Goal: Transaction & Acquisition: Purchase product/service

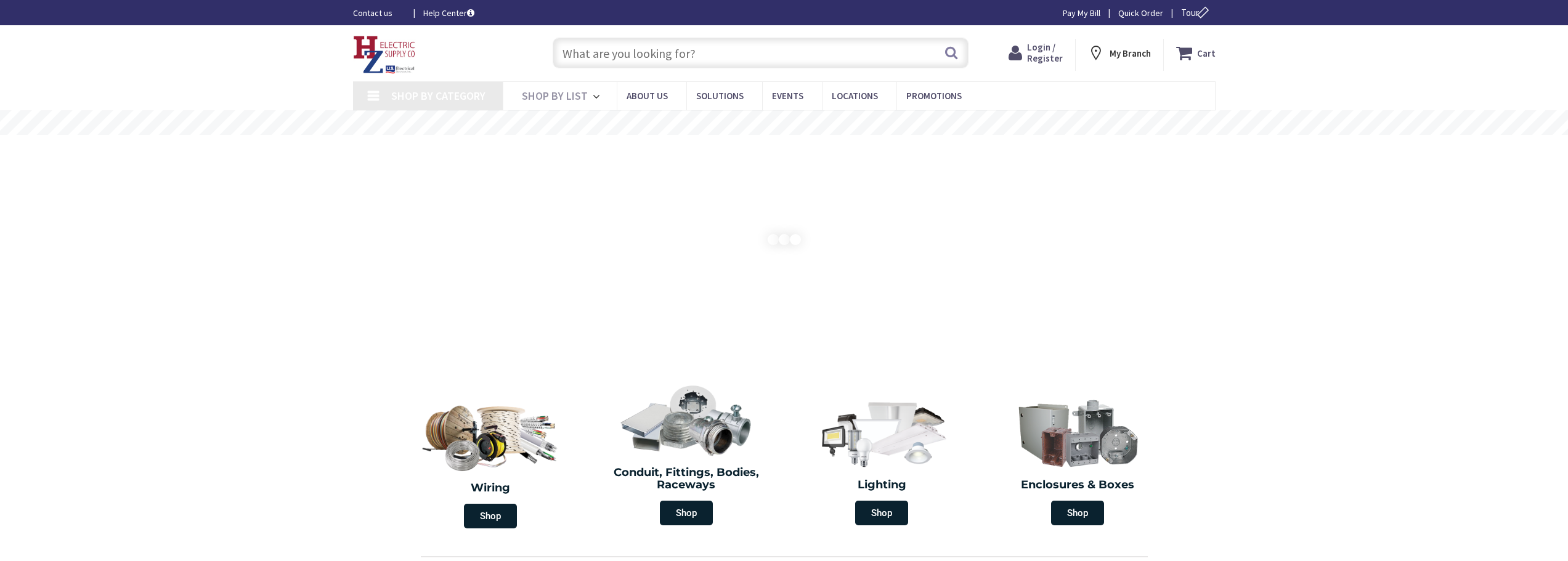
click at [679, 51] on input "text" at bounding box center [760, 53] width 416 height 31
type input "MA-[GEOGRAPHIC_DATA], [GEOGRAPHIC_DATA]"
type input "c"
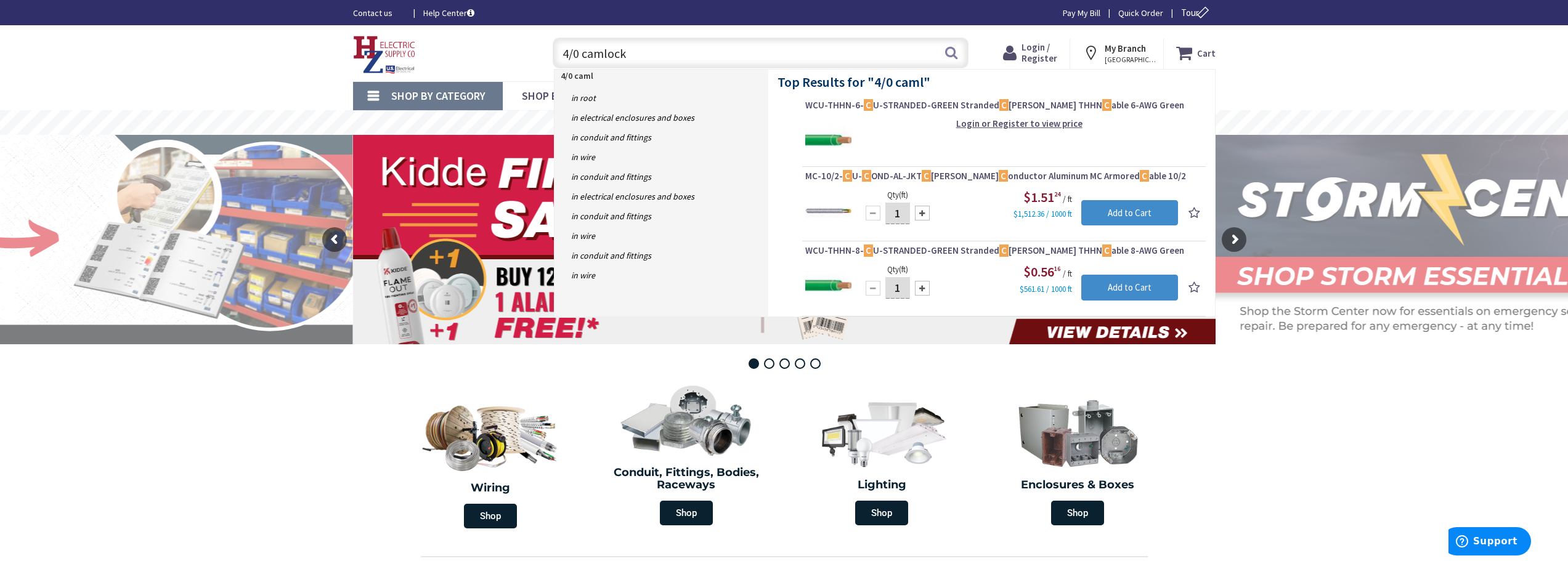
type input "4/0 camlocks"
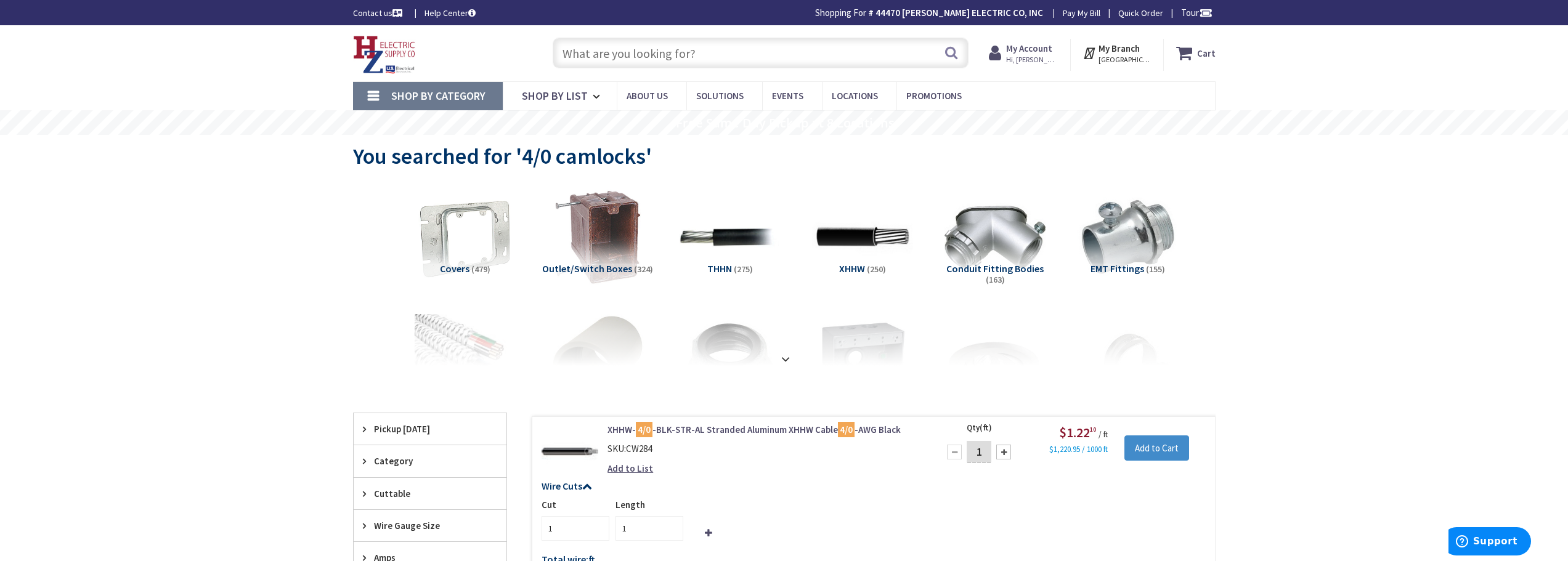
click at [728, 54] on input "text" at bounding box center [760, 53] width 416 height 31
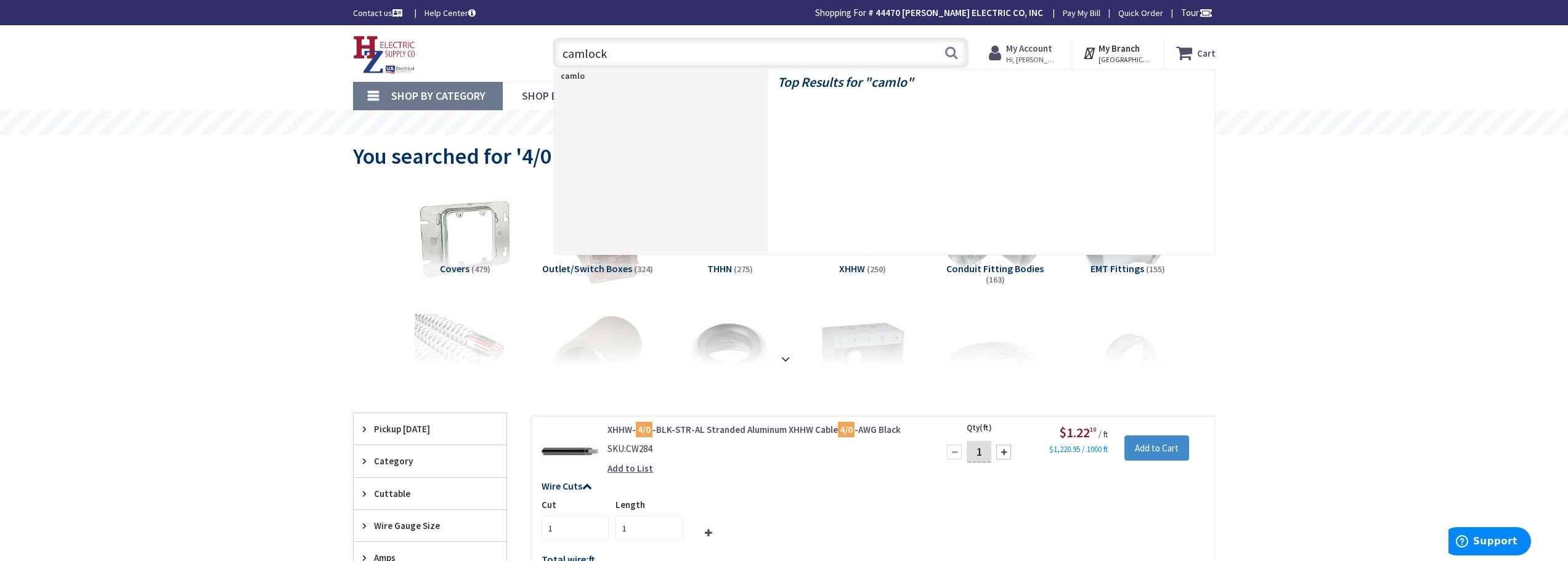
type input "camlocks"
